Goal: Transaction & Acquisition: Purchase product/service

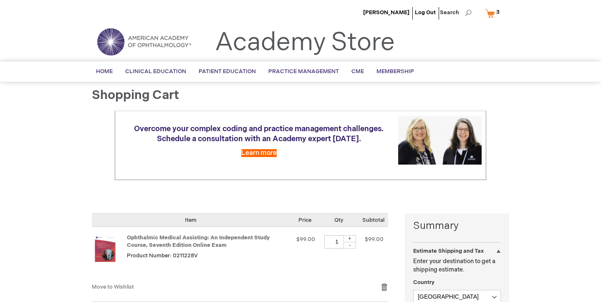
select select "US"
select select "28"
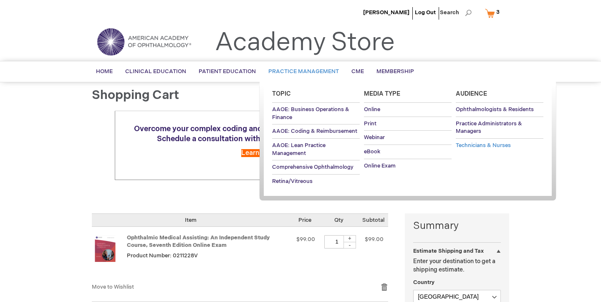
click at [467, 145] on span "Technicians & Nurses" at bounding box center [483, 145] width 55 height 7
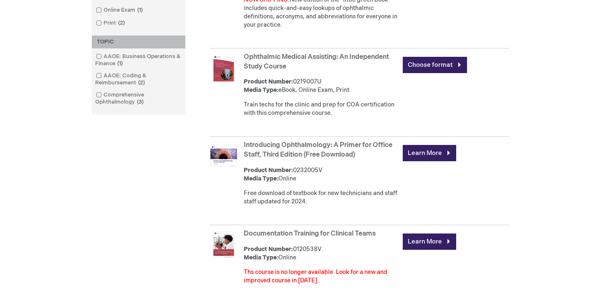
scroll to position [304, 0]
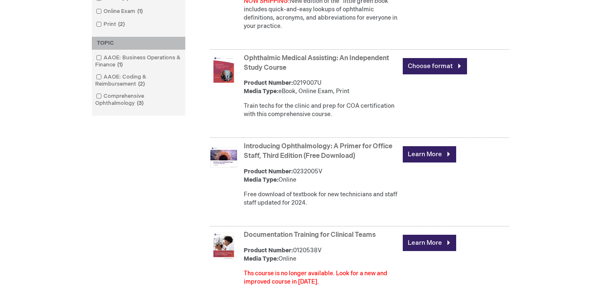
click at [277, 151] on link "Introducing Ophthalmology: A Primer for Office Staff, Third Edition (Free Downl…" at bounding box center [318, 151] width 149 height 18
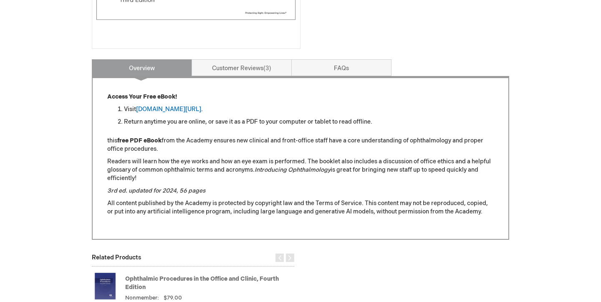
scroll to position [296, 0]
click at [179, 107] on link "aao.org/introducing_ophthalmology" at bounding box center [168, 108] width 65 height 7
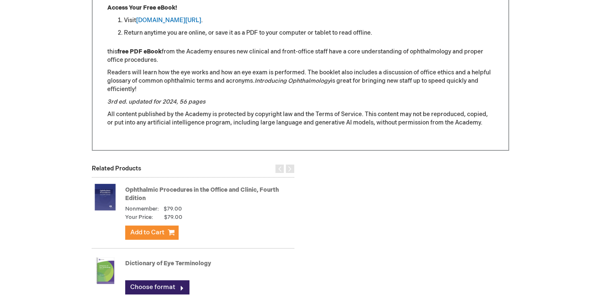
scroll to position [403, 0]
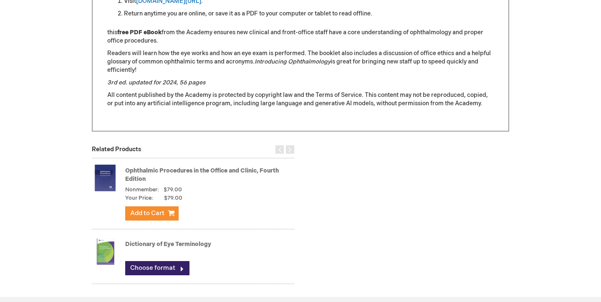
click at [149, 169] on link "Ophthalmic Procedures in the Office and Clinic, Fourth Edition" at bounding box center [202, 174] width 154 height 15
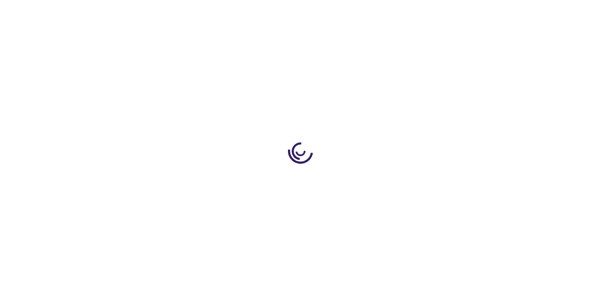
type input "1"
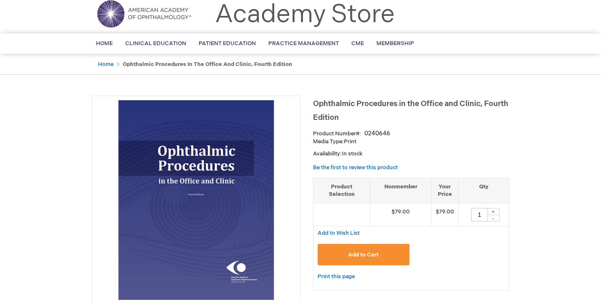
scroll to position [17, 0]
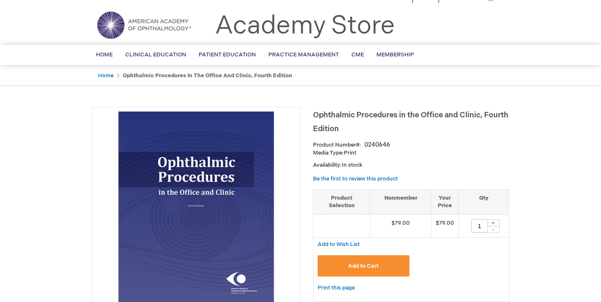
click at [347, 269] on button "Add to Cart" at bounding box center [364, 265] width 92 height 21
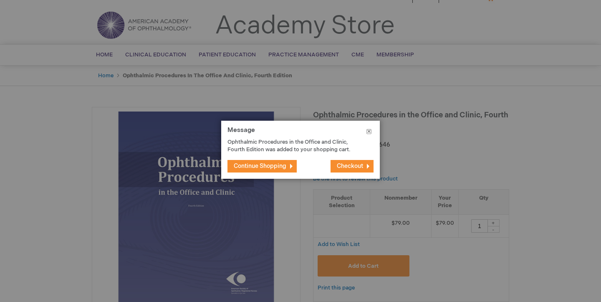
click at [368, 132] on button "Close" at bounding box center [369, 133] width 22 height 25
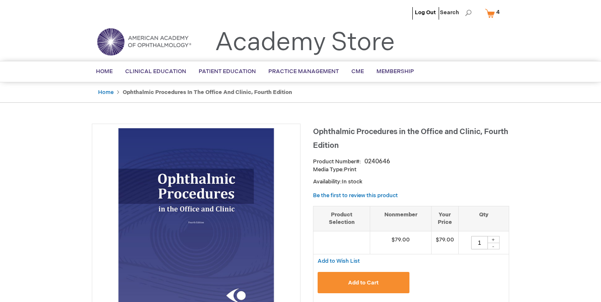
scroll to position [0, 0]
click at [491, 16] on link "My Cart 4 4 items" at bounding box center [495, 13] width 22 height 15
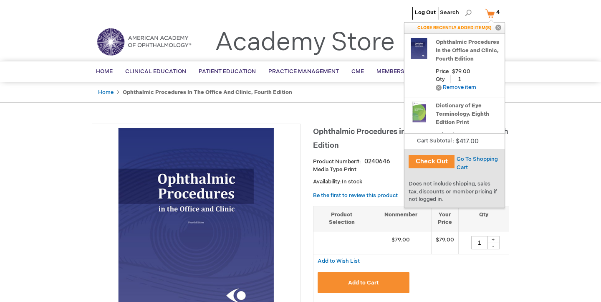
click at [491, 16] on link "My Cart 4 4 items" at bounding box center [495, 13] width 22 height 15
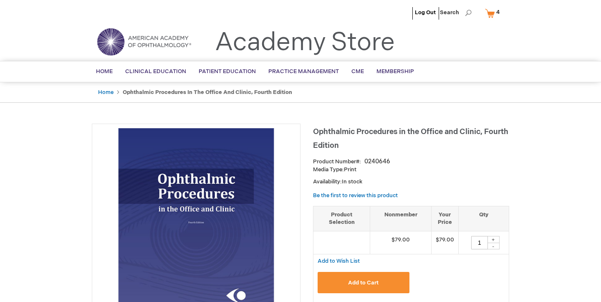
click at [491, 16] on link "My Cart 4 4 items" at bounding box center [495, 13] width 22 height 15
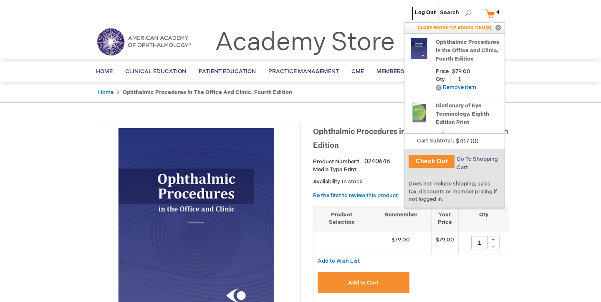
click at [477, 161] on span "Go To Shopping Cart" at bounding box center [477, 163] width 41 height 15
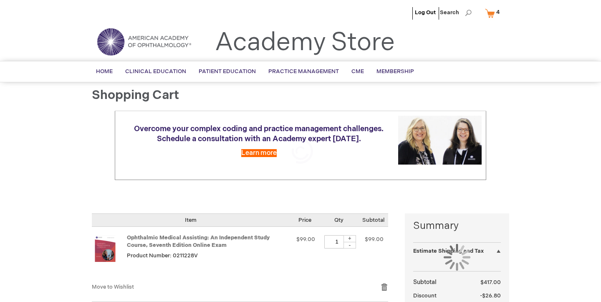
select select "US"
select select "28"
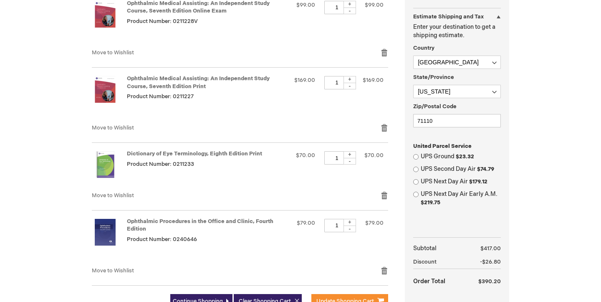
scroll to position [236, 0]
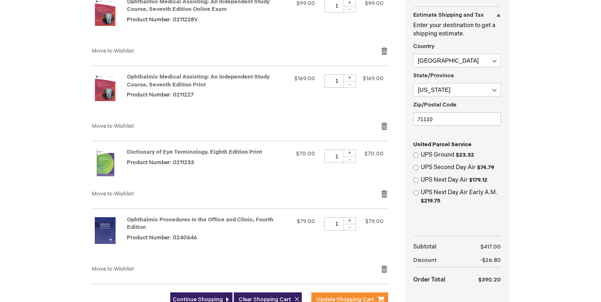
click at [415, 152] on input "UPS Ground $23.32" at bounding box center [415, 154] width 5 height 5
radio input "true"
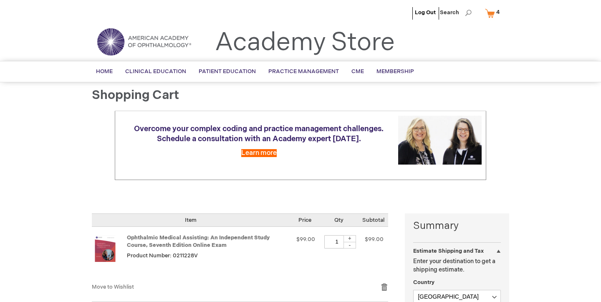
scroll to position [0, 0]
